Goal: Task Accomplishment & Management: Use online tool/utility

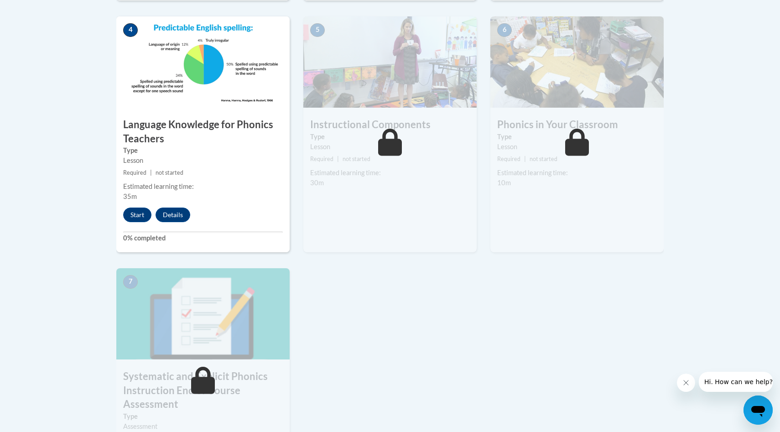
scroll to position [516, 0]
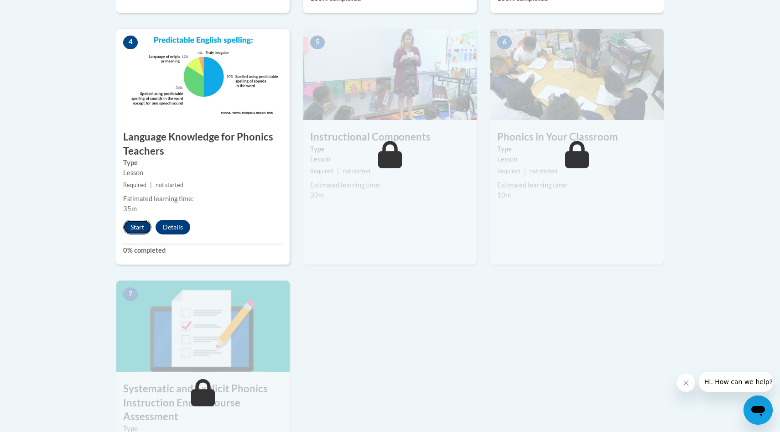
click at [136, 230] on button "Start" at bounding box center [137, 227] width 28 height 15
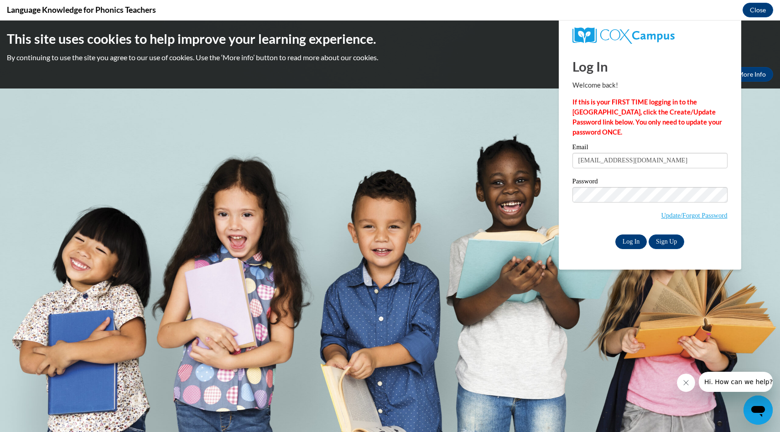
scroll to position [0, 0]
click at [638, 244] on input "Log In" at bounding box center [632, 242] width 32 height 15
